Goal: Task Accomplishment & Management: Complete application form

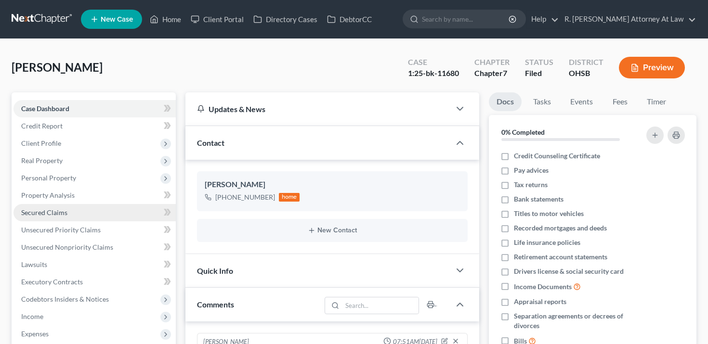
click at [47, 209] on span "Secured Claims" at bounding box center [44, 213] width 46 height 8
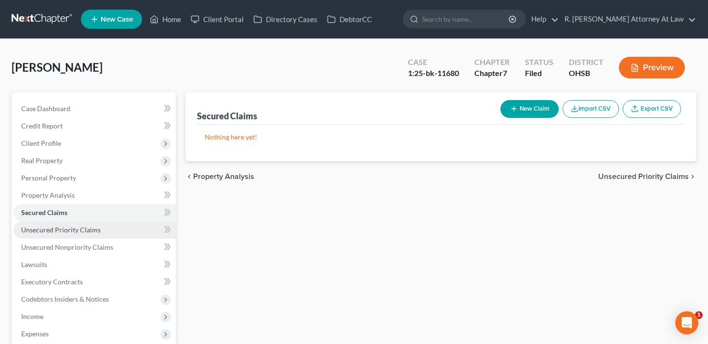
click at [47, 226] on span "Unsecured Priority Claims" at bounding box center [60, 230] width 79 height 8
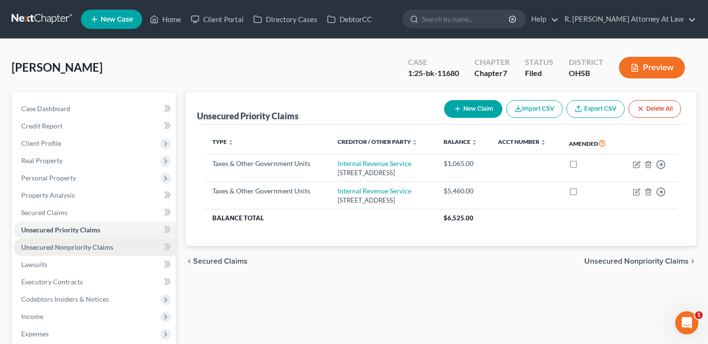
click at [97, 247] on span "Unsecured Nonpriority Claims" at bounding box center [67, 247] width 92 height 8
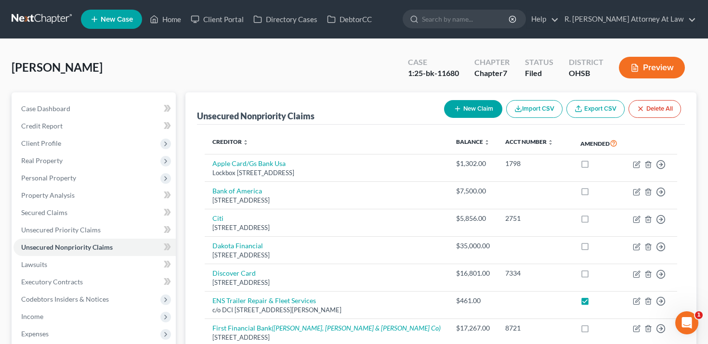
click at [670, 70] on button "Preview" at bounding box center [652, 68] width 66 height 22
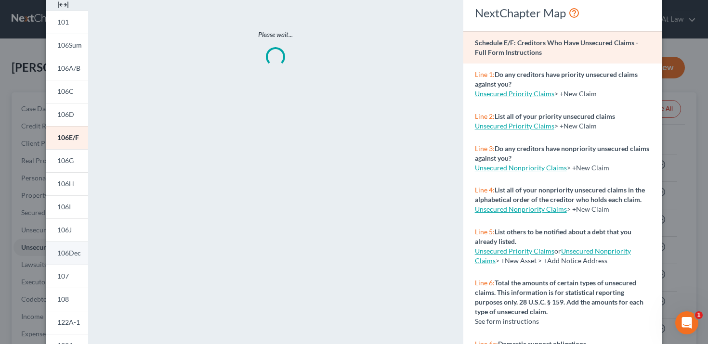
scroll to position [44, 0]
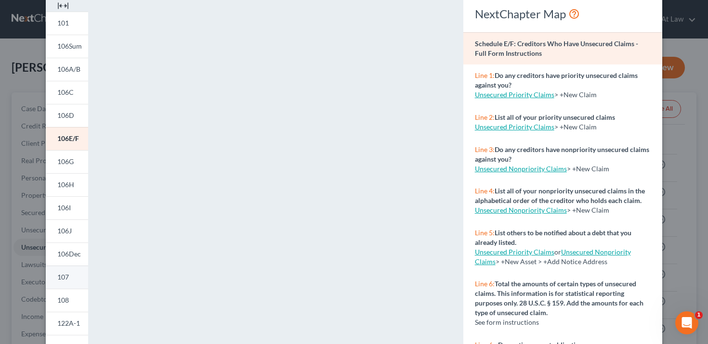
click at [72, 274] on link "107" at bounding box center [67, 277] width 42 height 23
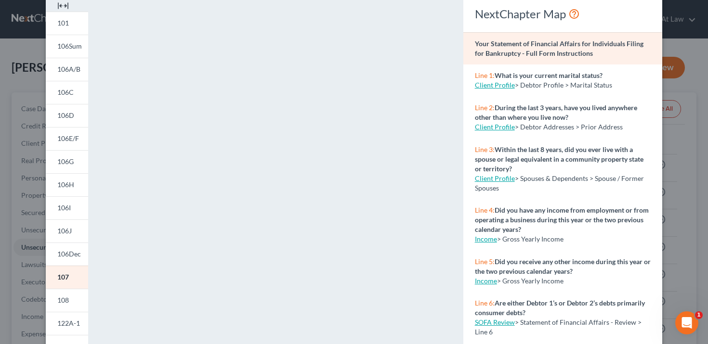
click at [704, 45] on div "Petition Preview Your Statement of Financial Affairs for Individuals Filing for…" at bounding box center [354, 172] width 708 height 344
click at [700, 48] on div "Petition Preview Your Statement of Financial Affairs for Individuals Filing for…" at bounding box center [354, 172] width 708 height 344
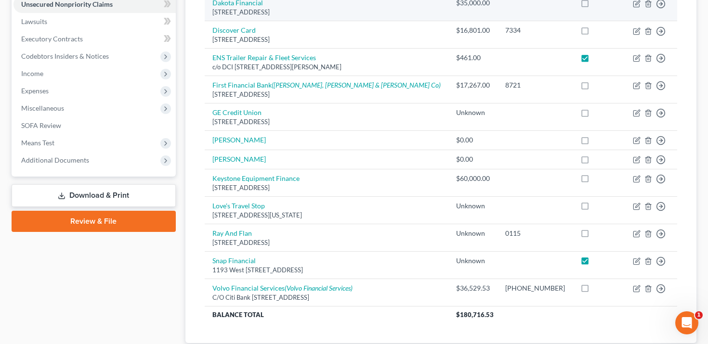
scroll to position [262, 0]
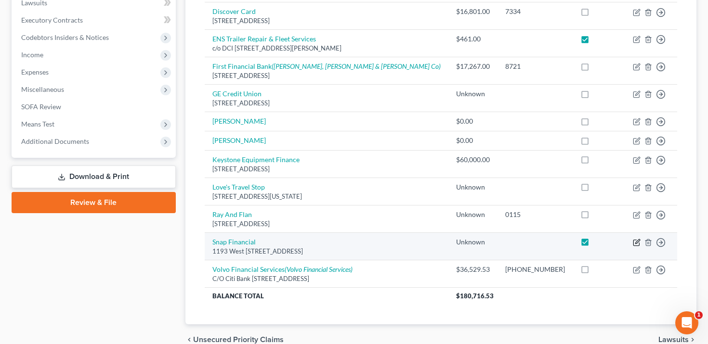
click at [639, 244] on icon "button" at bounding box center [636, 243] width 6 height 6
select select "46"
select select "10"
select select "0"
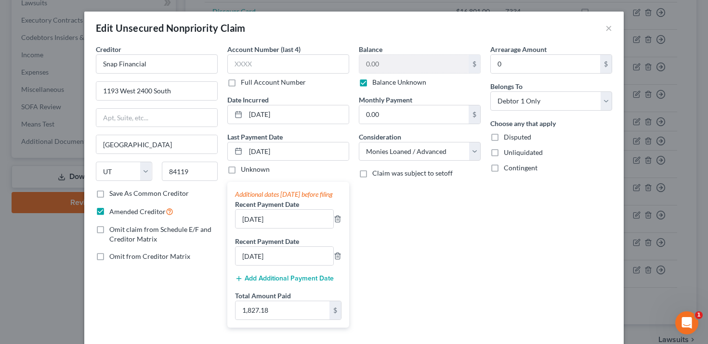
scroll to position [13, 0]
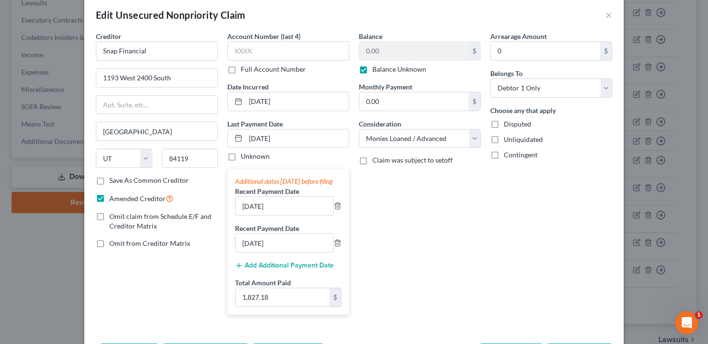
click at [59, 276] on div "Edit Unsecured Nonpriority Claim × Creditor * Snap Financial [GEOGRAPHIC_DATA] …" at bounding box center [354, 172] width 708 height 344
click at [609, 15] on button "×" at bounding box center [609, 15] width 7 height 12
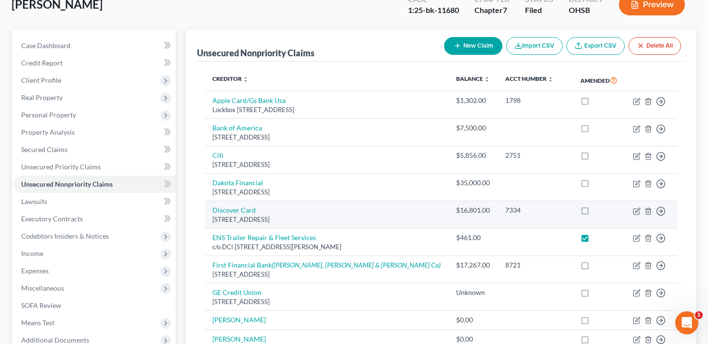
scroll to position [0, 0]
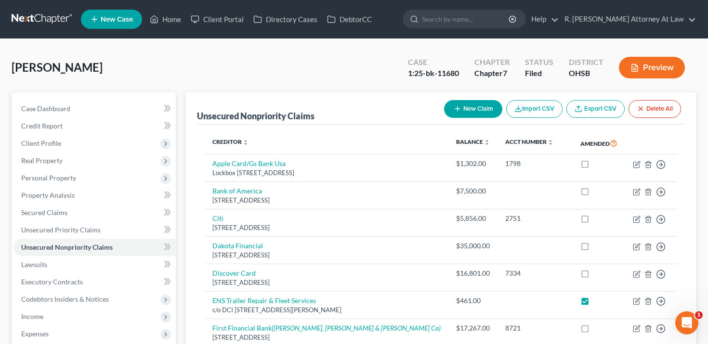
click at [656, 65] on button "Preview" at bounding box center [652, 68] width 66 height 22
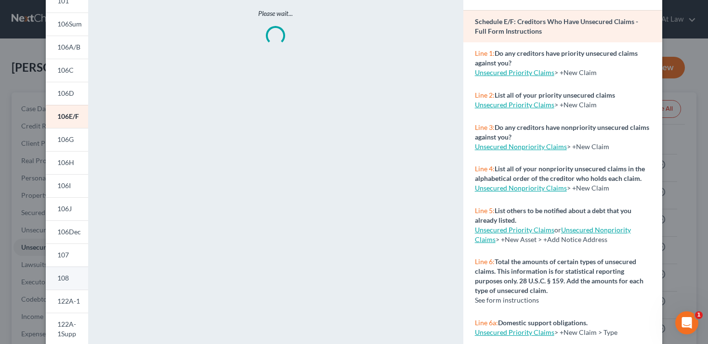
scroll to position [80, 0]
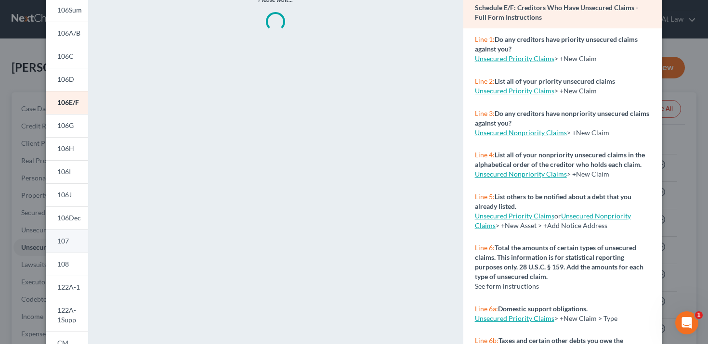
click at [66, 239] on span "107" at bounding box center [63, 241] width 12 height 8
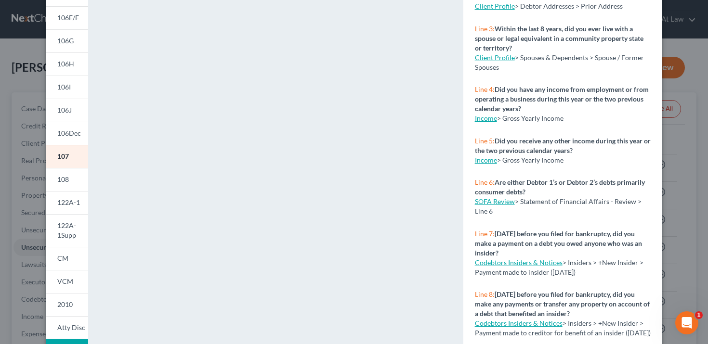
scroll to position [198, 0]
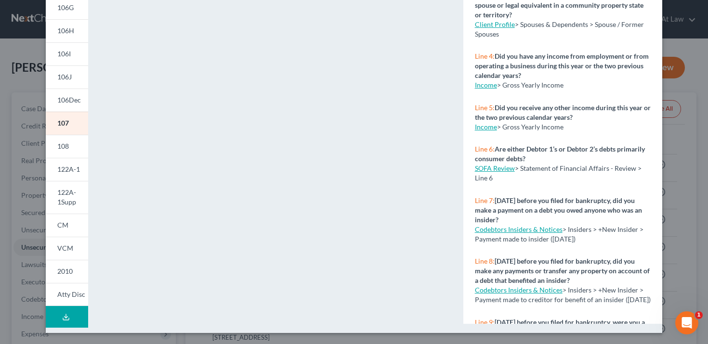
click at [13, 265] on div "Petition Preview Your Statement of Financial Affairs for Individuals Filing for…" at bounding box center [354, 172] width 708 height 344
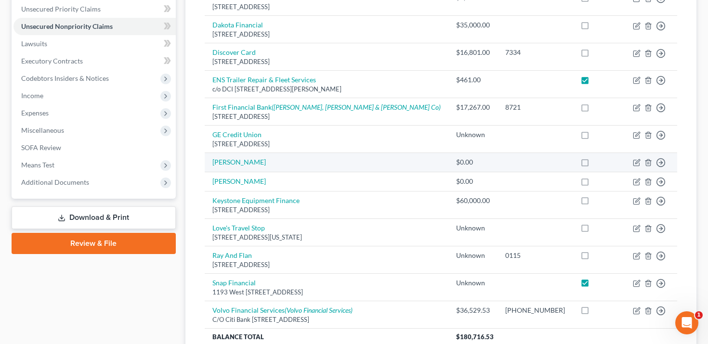
scroll to position [310, 0]
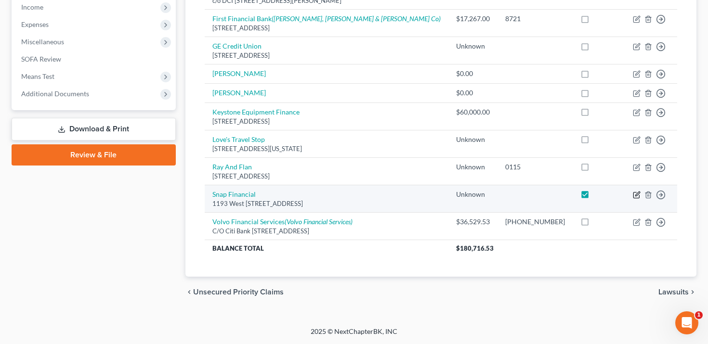
click at [633, 197] on icon "button" at bounding box center [637, 195] width 8 height 8
select select "46"
select select "10"
select select "0"
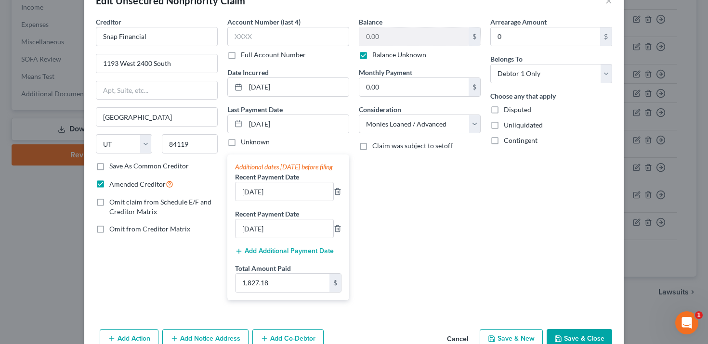
scroll to position [28, 0]
drag, startPoint x: 291, startPoint y: 297, endPoint x: 267, endPoint y: 293, distance: 24.4
click at [267, 291] on input "1,827.18" at bounding box center [283, 282] width 94 height 18
drag, startPoint x: 287, startPoint y: 288, endPoint x: 233, endPoint y: 288, distance: 54.0
click at [233, 288] on div "Additional dates [DATE] before filing Recent Payment Date [DATE] Recent Payment…" at bounding box center [288, 226] width 122 height 145
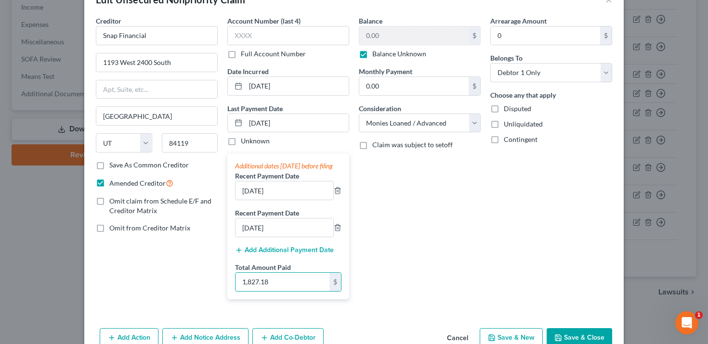
click at [178, 285] on div "Creditor * Snap Financial [GEOGRAPHIC_DATA] 2400 [GEOGRAPHIC_DATA] [US_STATE][G…" at bounding box center [157, 161] width 132 height 291
drag, startPoint x: 278, startPoint y: 295, endPoint x: 237, endPoint y: 294, distance: 41.4
click at [237, 291] on input "1,827.18" at bounding box center [283, 282] width 94 height 18
click at [259, 290] on input "1,827.18" at bounding box center [283, 282] width 94 height 18
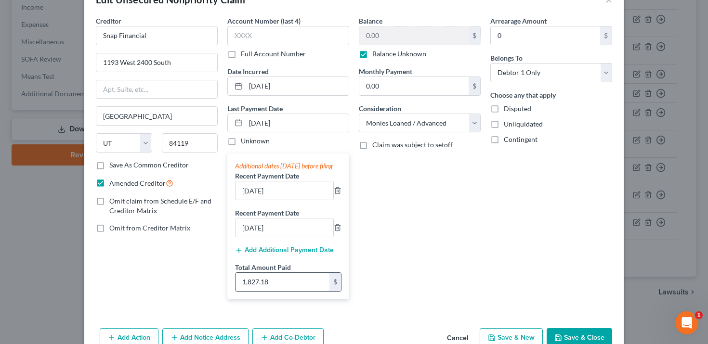
click at [259, 290] on input "1,827.18" at bounding box center [283, 282] width 94 height 18
click at [29, 288] on div "Edit Unsecured Nonpriority Claim × Creditor * Snap Financial [GEOGRAPHIC_DATA] …" at bounding box center [354, 172] width 708 height 344
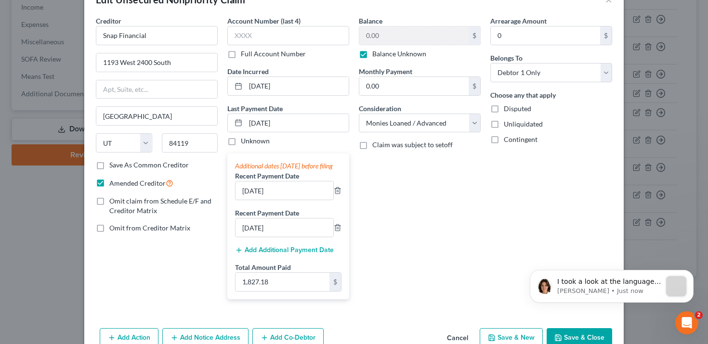
scroll to position [0, 0]
